Goal: Task Accomplishment & Management: Manage account settings

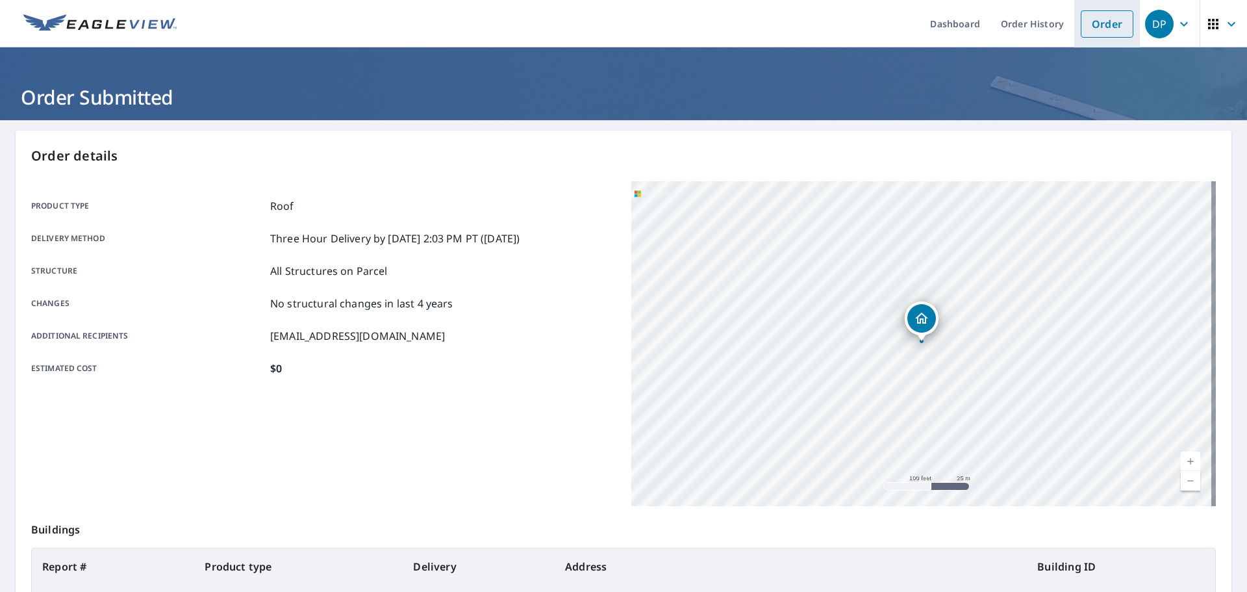
click at [1086, 29] on link "Order" at bounding box center [1106, 23] width 53 height 27
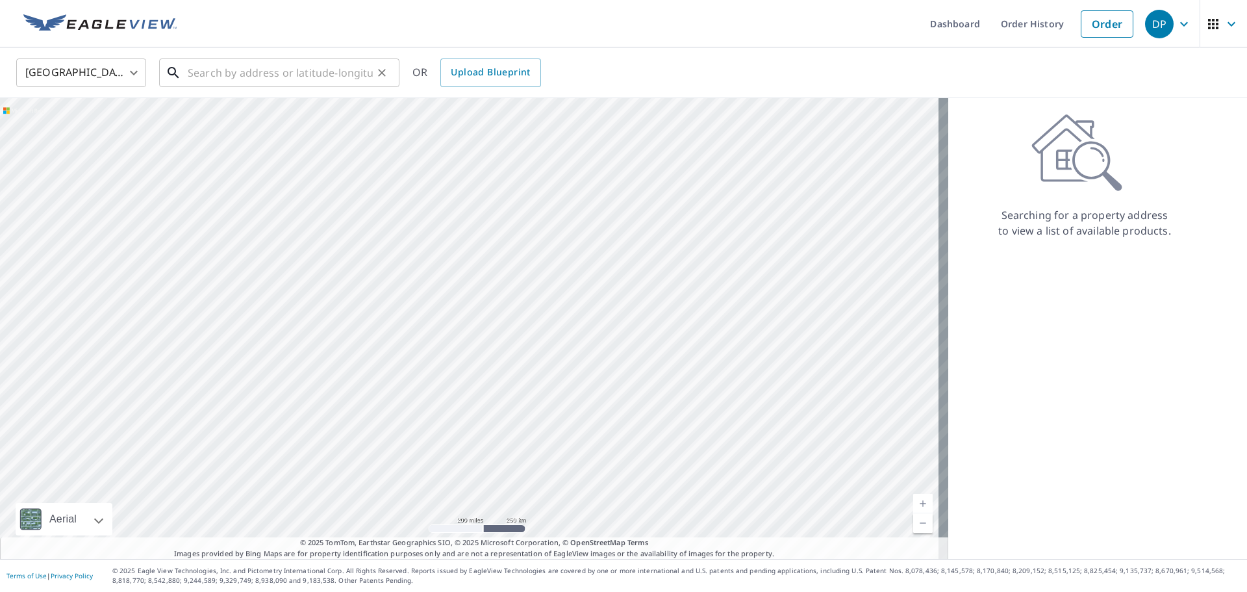
click at [298, 69] on input "text" at bounding box center [280, 73] width 185 height 36
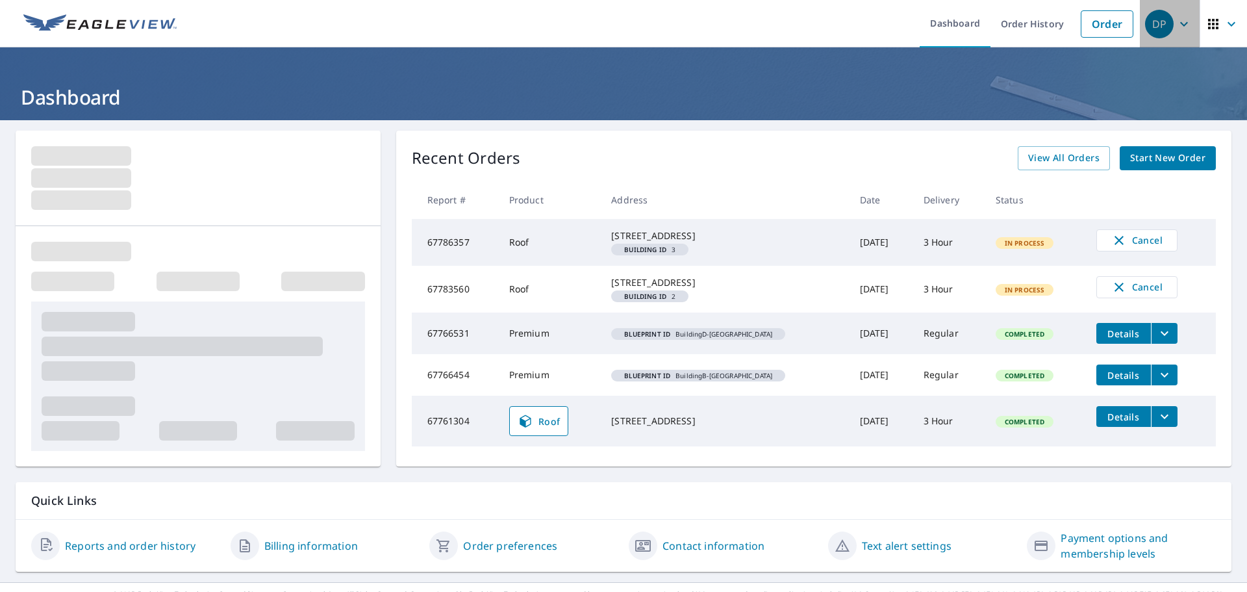
click at [1165, 31] on span "DP" at bounding box center [1169, 23] width 49 height 31
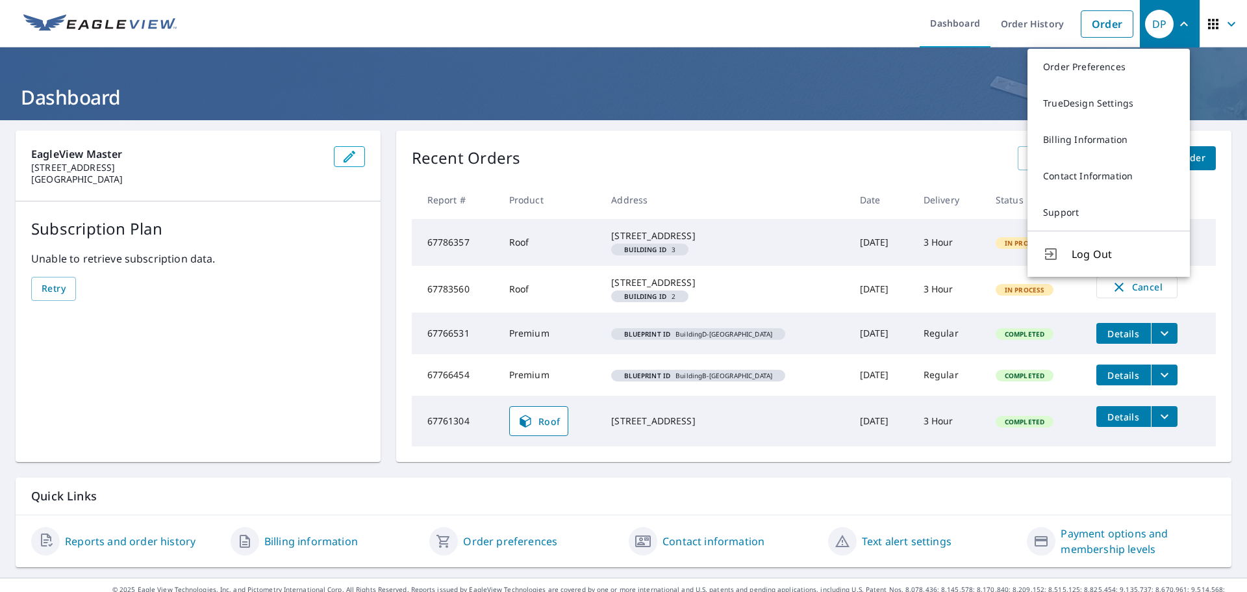
click at [1093, 251] on span "Log Out" at bounding box center [1122, 254] width 103 height 16
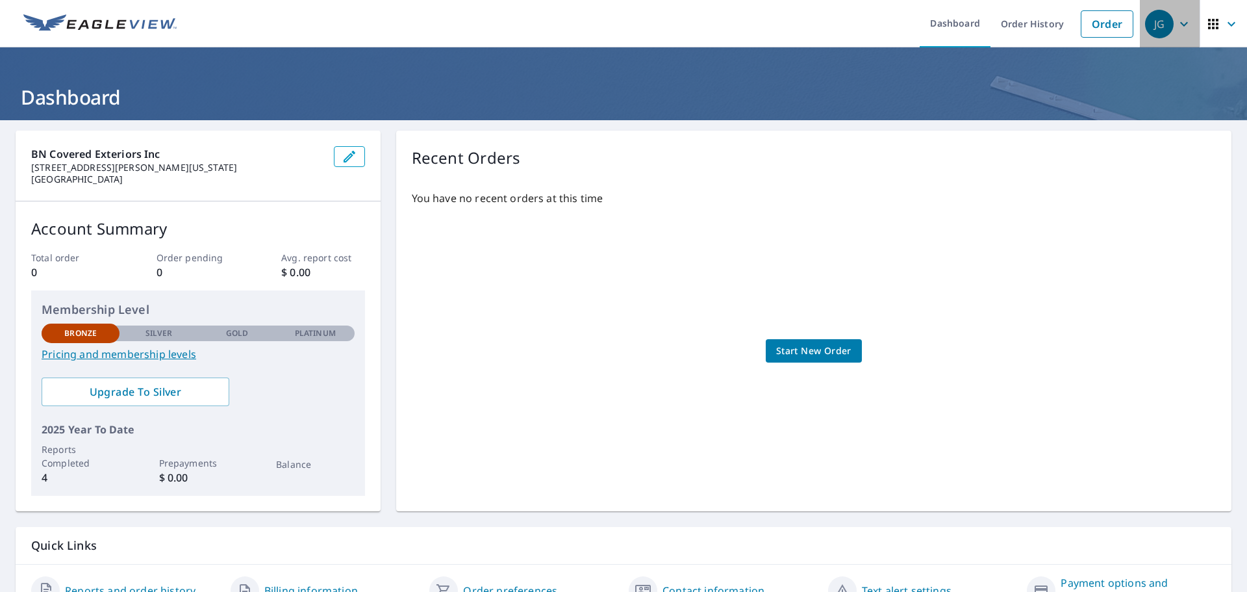
click at [1175, 36] on span "JG" at bounding box center [1169, 23] width 49 height 31
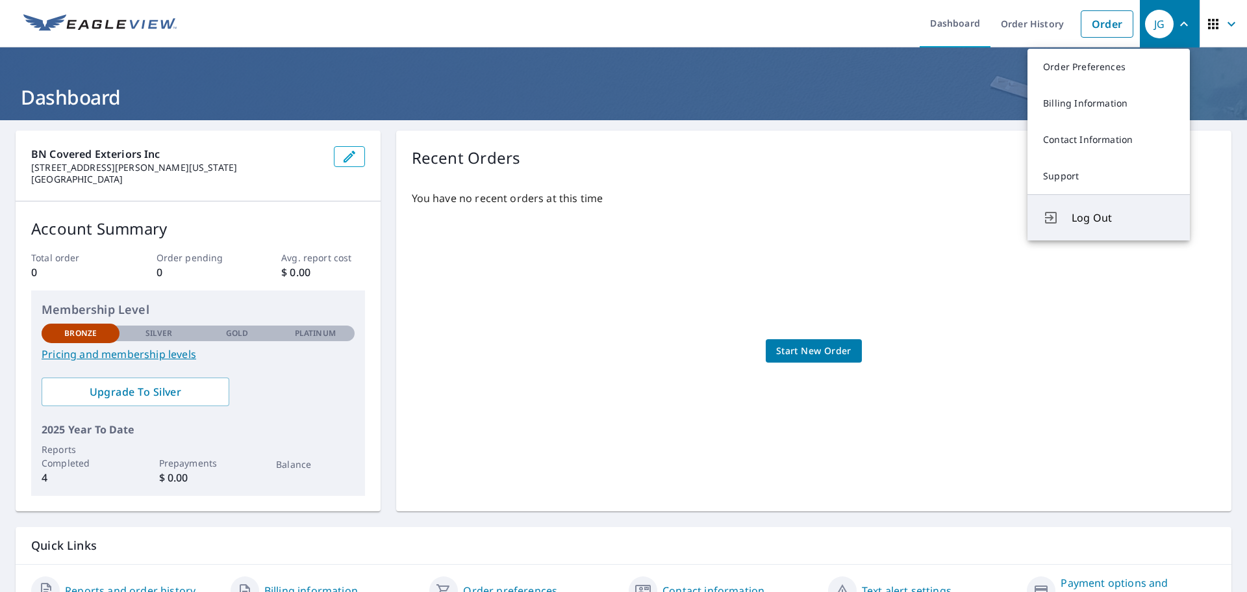
click at [1103, 219] on span "Log Out" at bounding box center [1122, 218] width 103 height 16
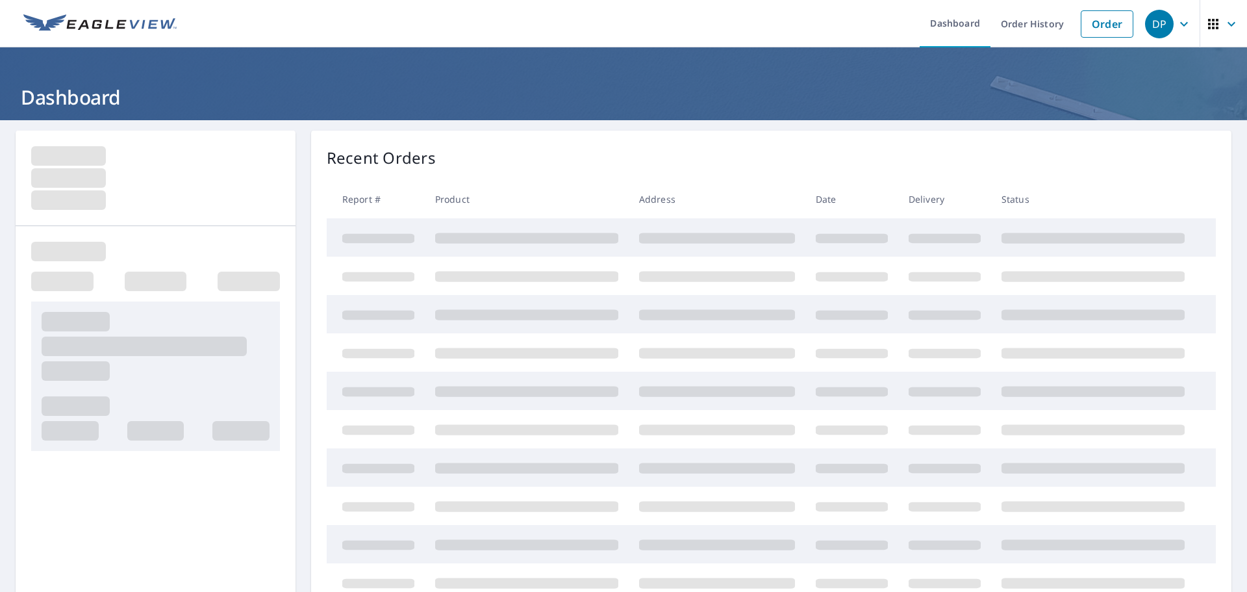
click at [1147, 25] on div "DP" at bounding box center [1159, 24] width 29 height 29
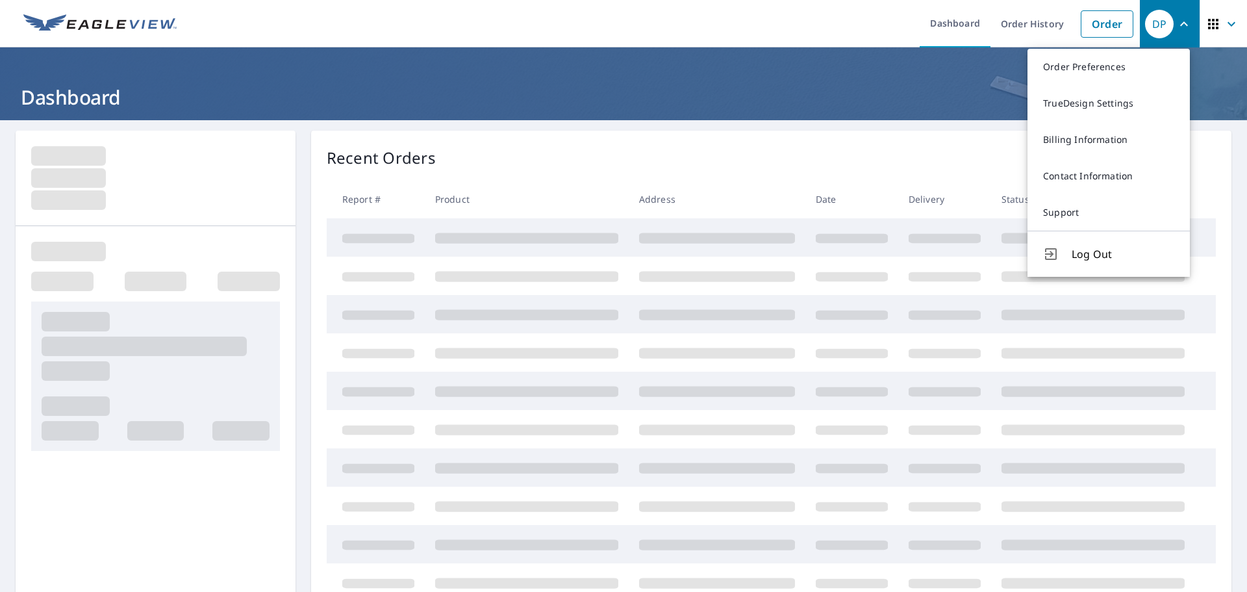
click at [1176, 28] on icon "button" at bounding box center [1184, 24] width 16 height 16
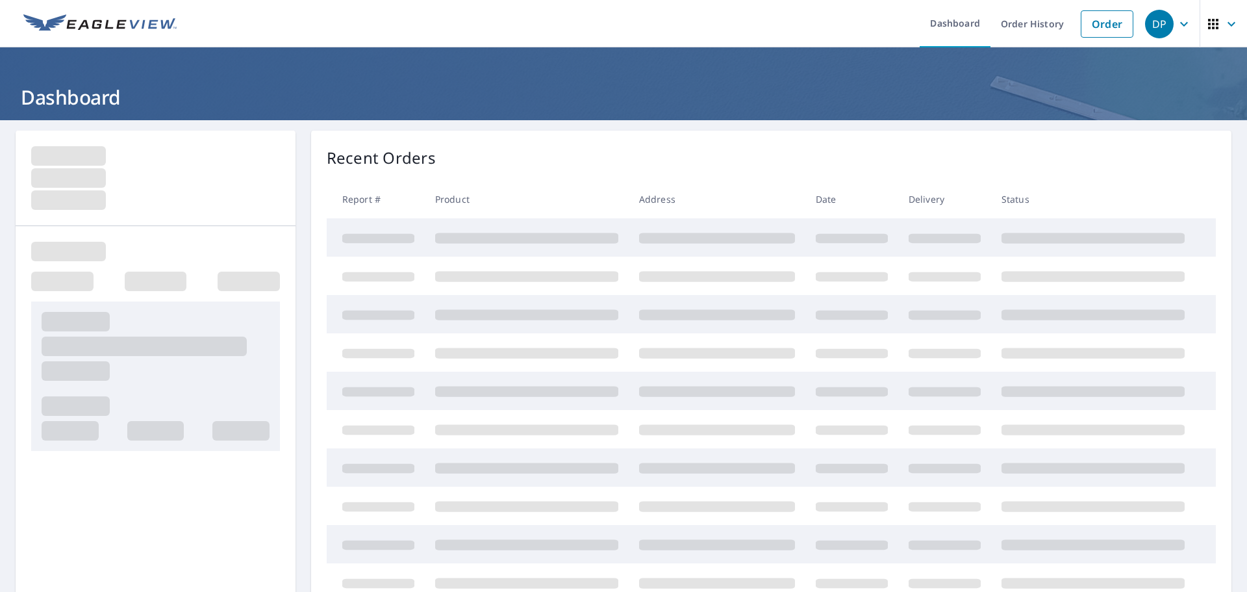
click at [1176, 28] on icon "button" at bounding box center [1184, 24] width 16 height 16
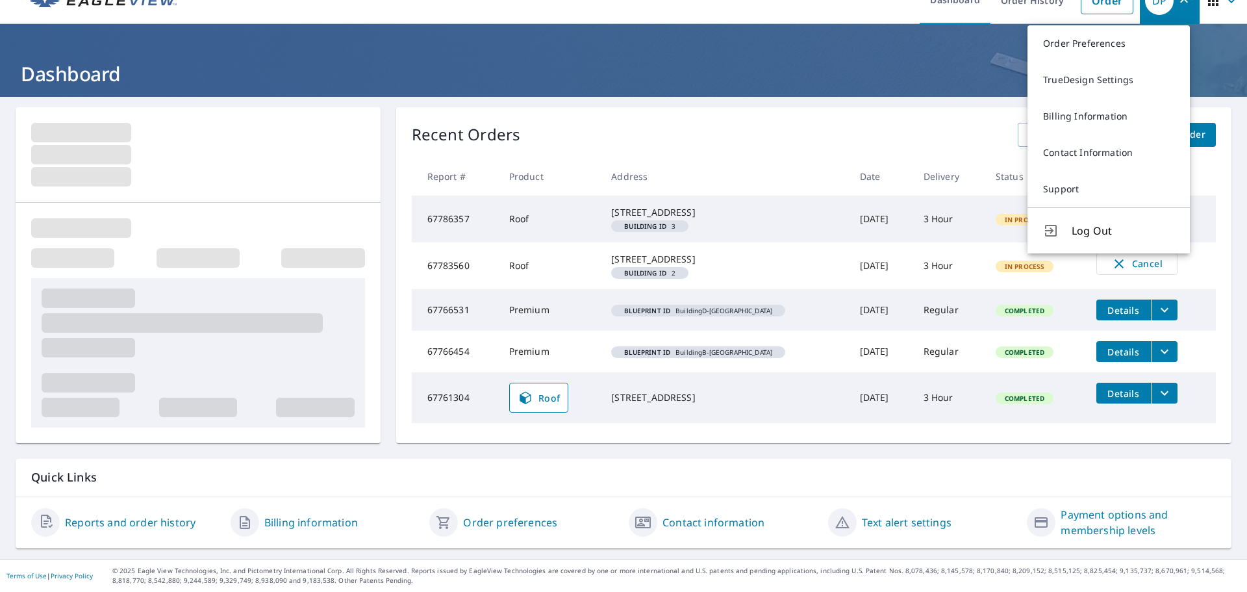
scroll to position [45, 0]
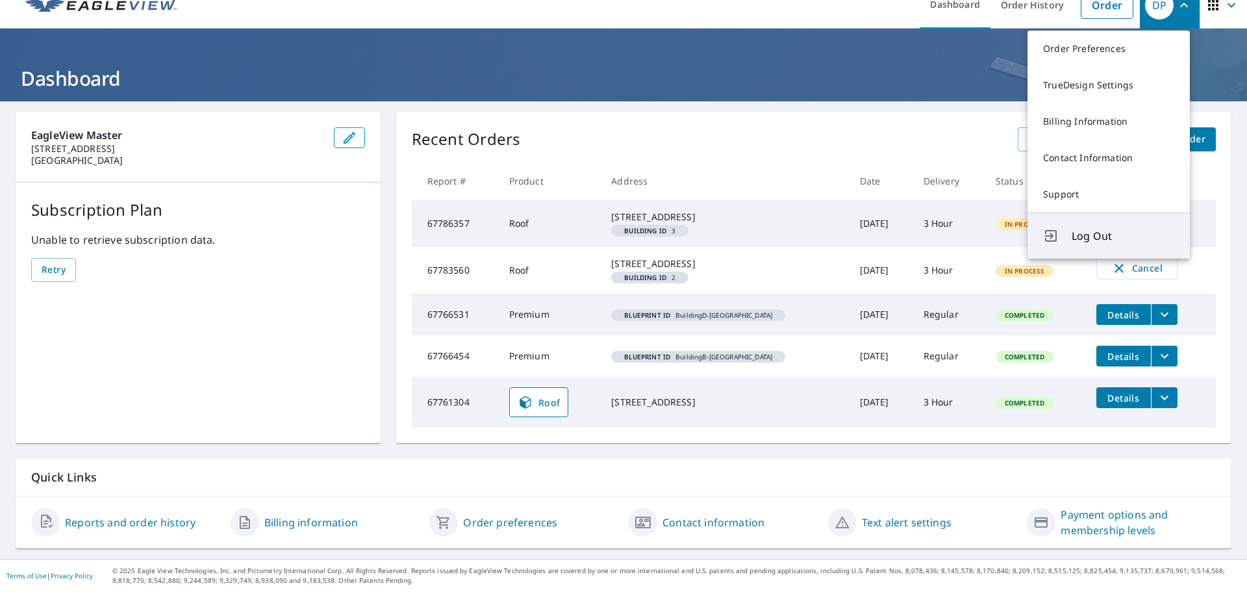
click at [1083, 228] on span "Log Out" at bounding box center [1122, 236] width 103 height 16
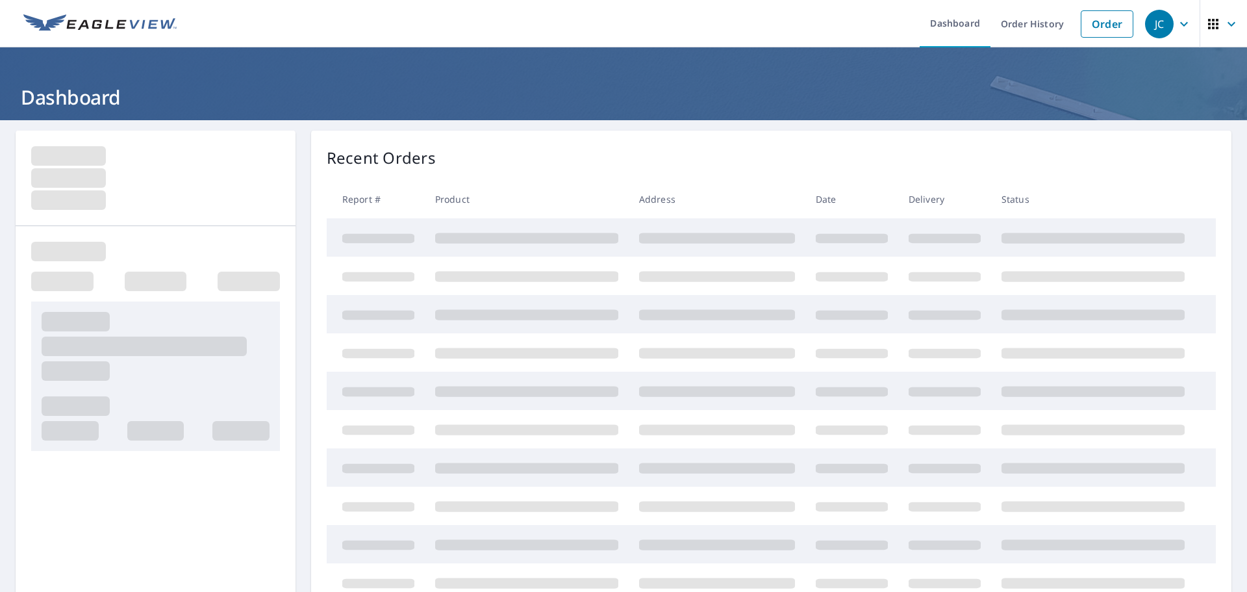
click at [1176, 29] on icon "button" at bounding box center [1184, 24] width 16 height 16
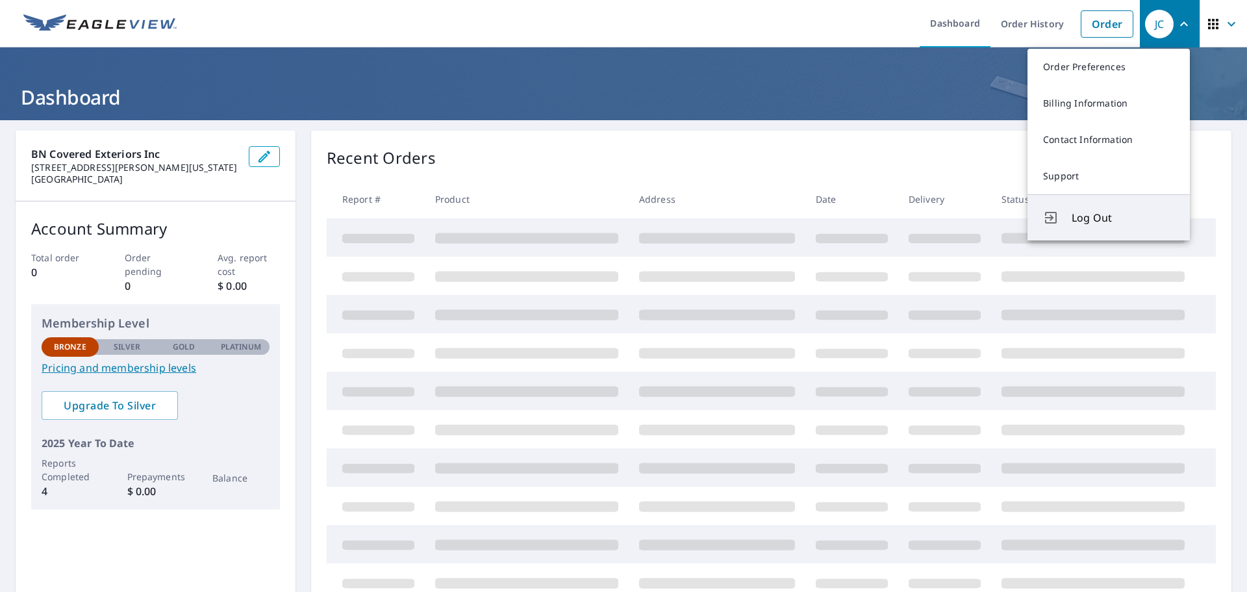
click at [1098, 216] on span "Log Out" at bounding box center [1122, 218] width 103 height 16
